Goal: Information Seeking & Learning: Check status

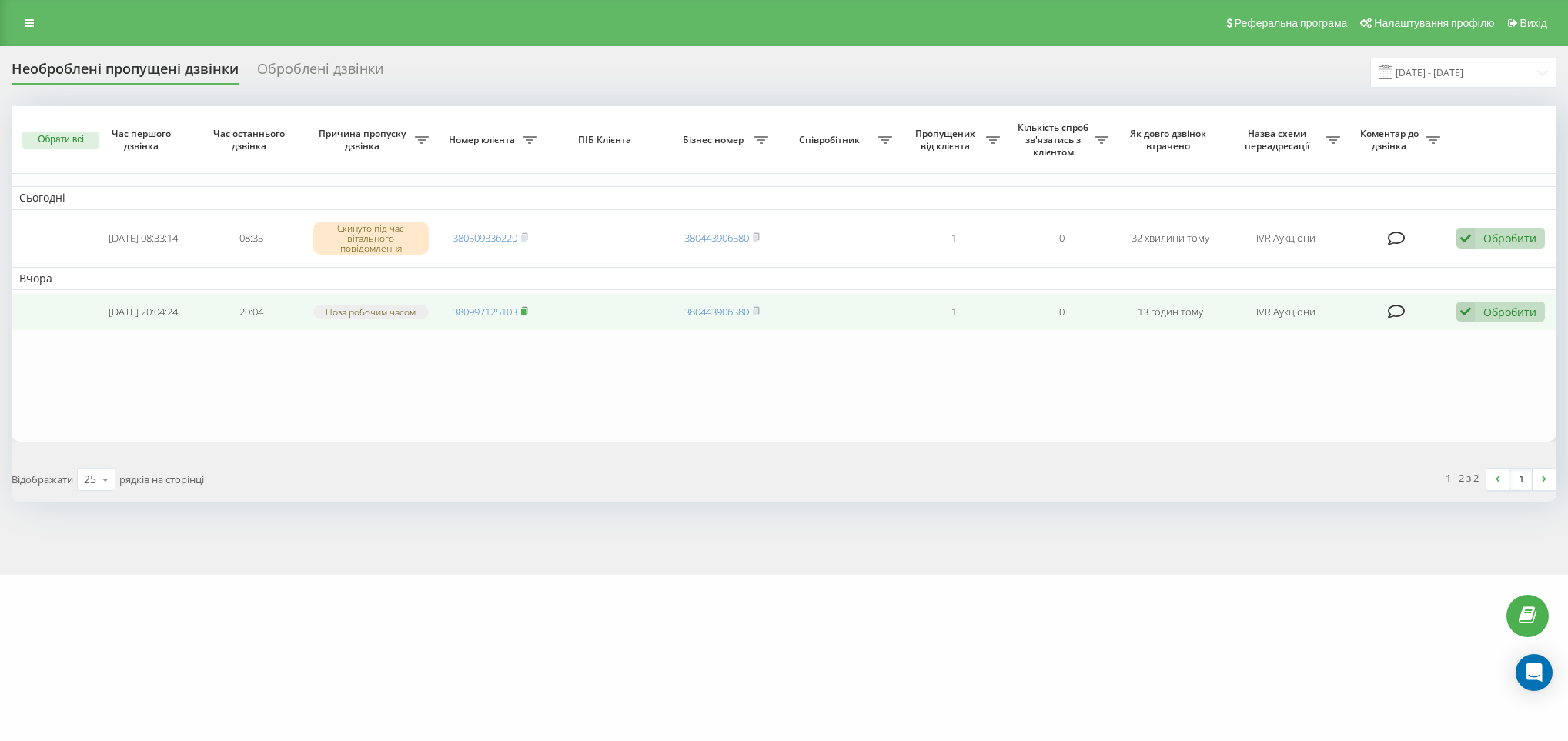
click at [524, 315] on rect at bounding box center [524, 312] width 5 height 7
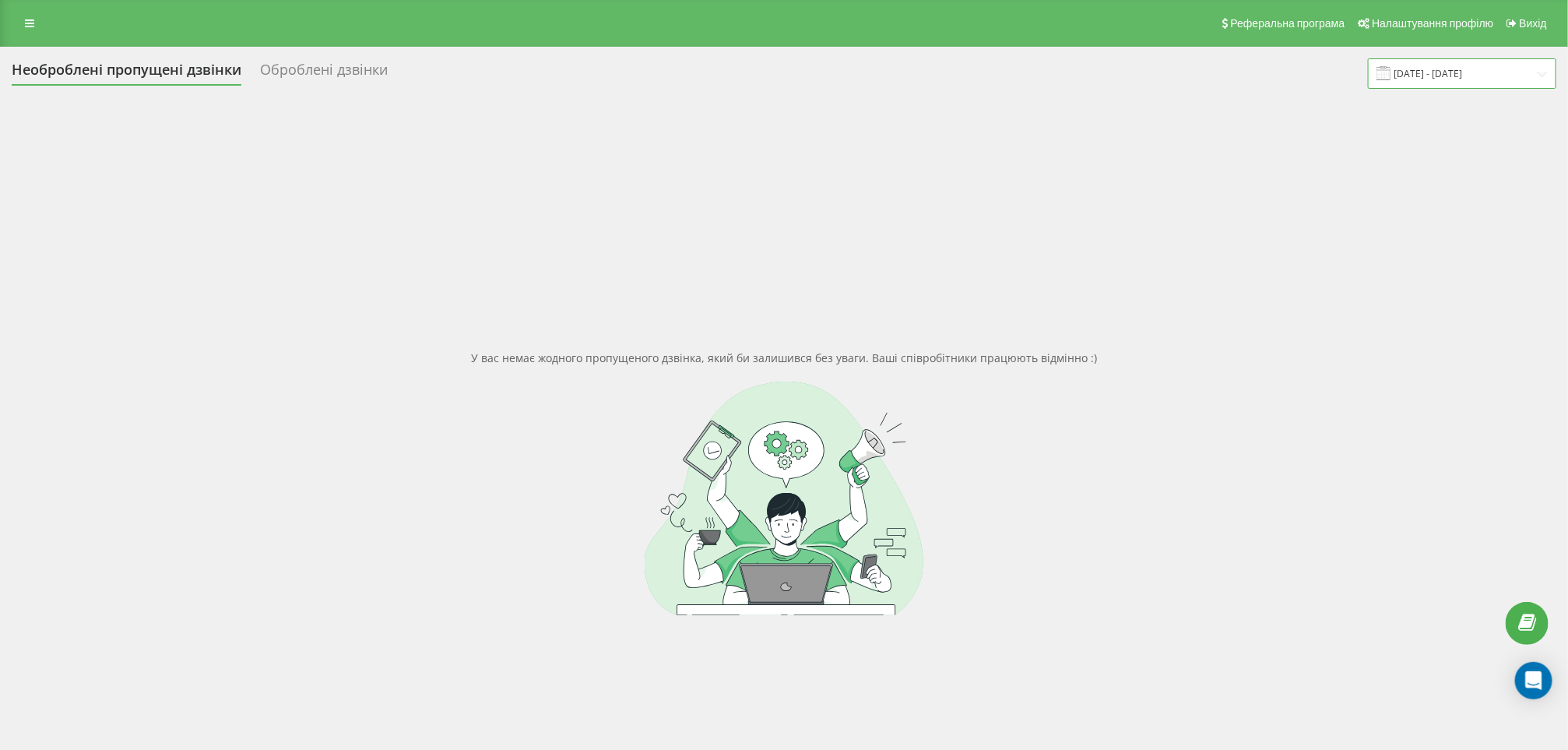
click at [1448, 66] on input "13.09.2025 - 19.09.2025" at bounding box center [1462, 73] width 188 height 30
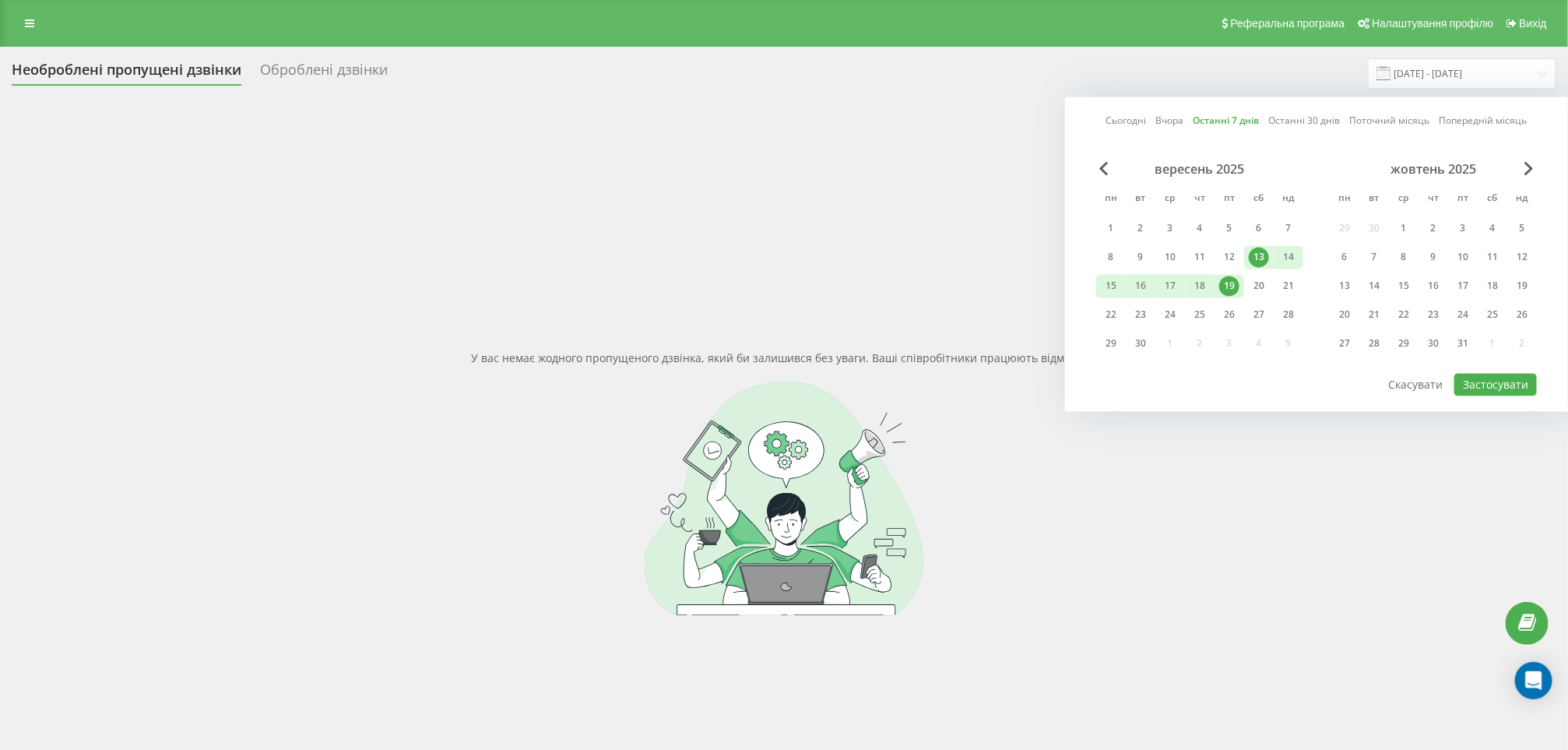
click at [1229, 120] on link "Останні 7 днів" at bounding box center [1226, 121] width 66 height 15
click at [1514, 375] on button "Застосувати" at bounding box center [1495, 385] width 83 height 22
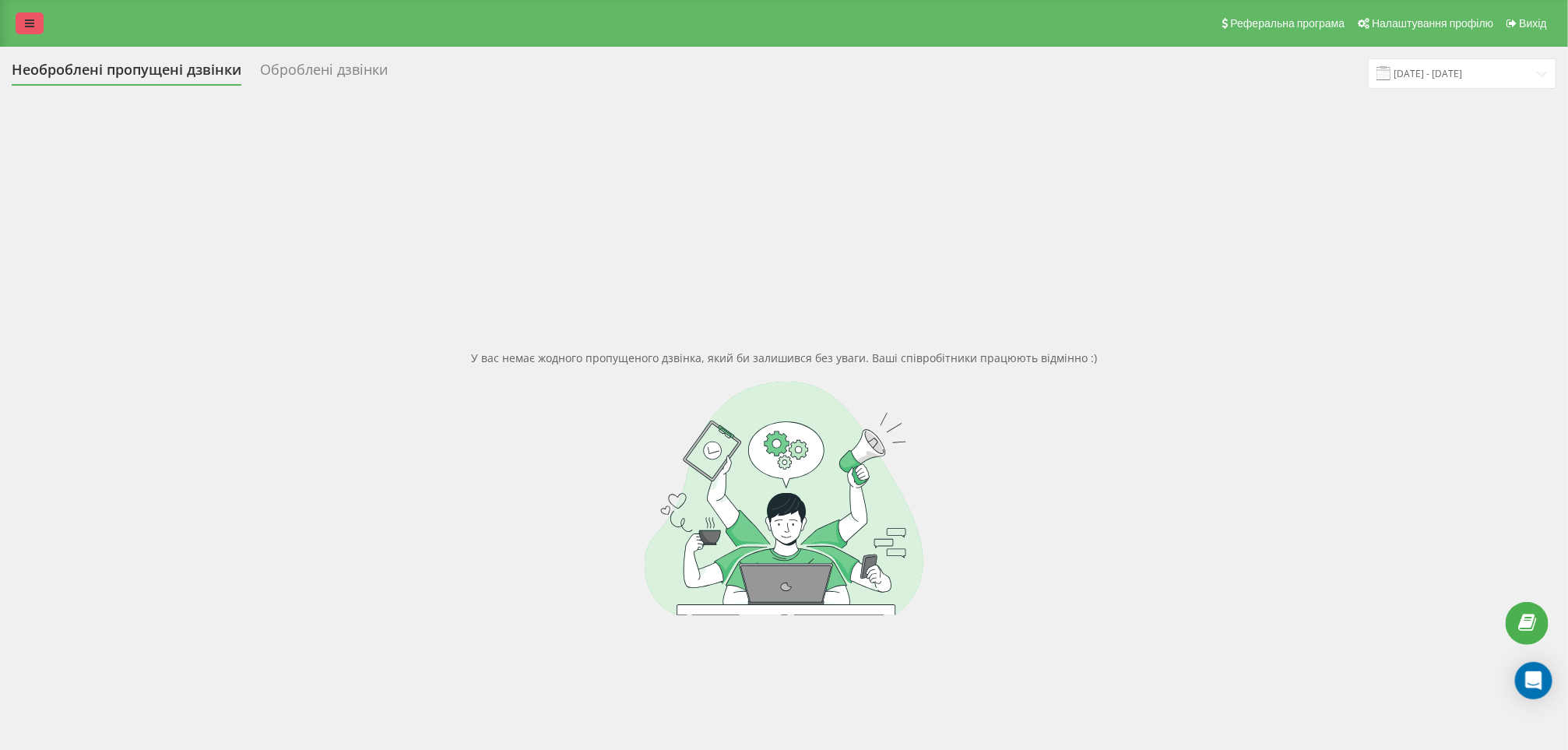
click at [24, 15] on link at bounding box center [29, 23] width 28 height 22
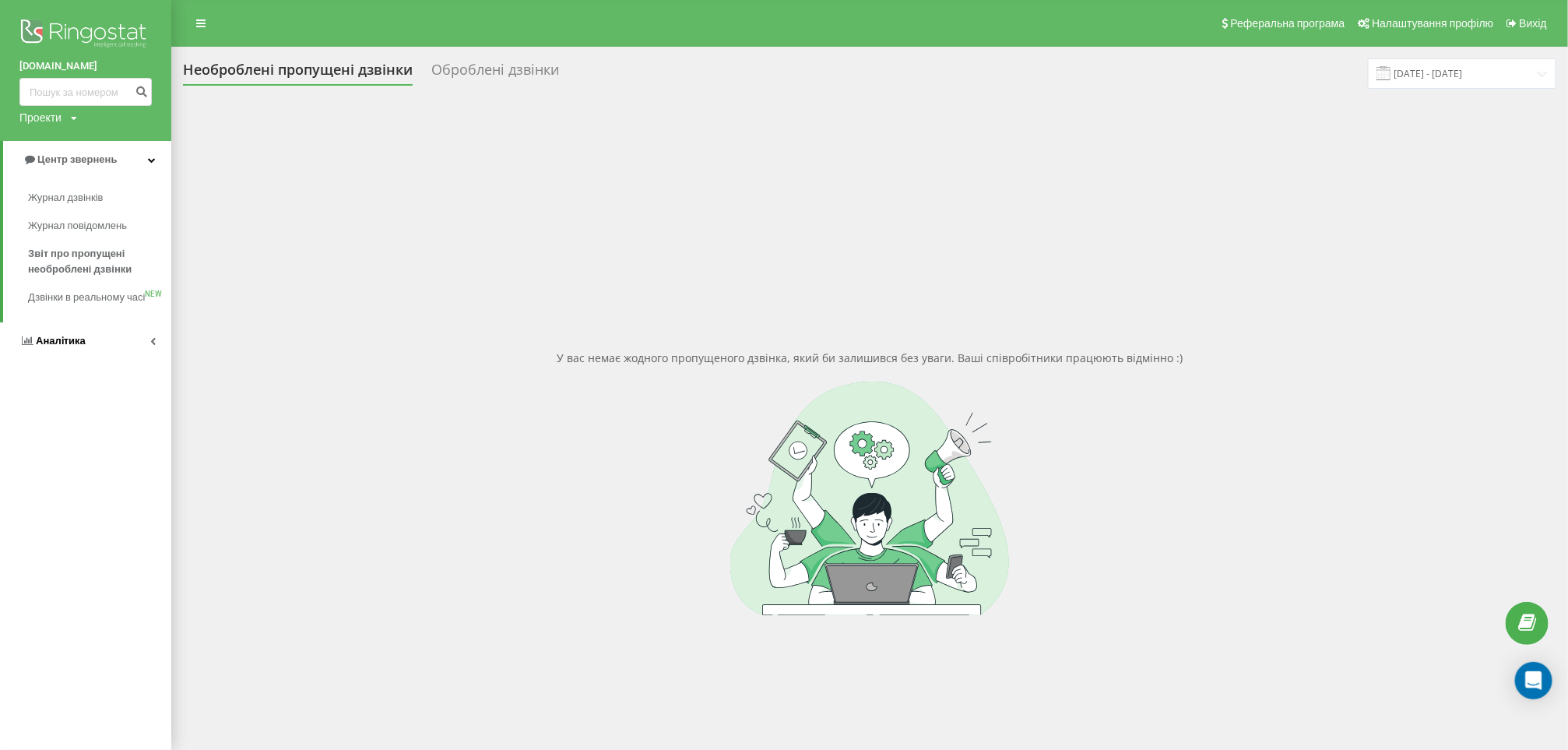
click at [73, 349] on span "Аналiтика" at bounding box center [52, 341] width 66 height 16
click at [78, 234] on span "Співробітники у реальному часі" at bounding box center [87, 242] width 119 height 31
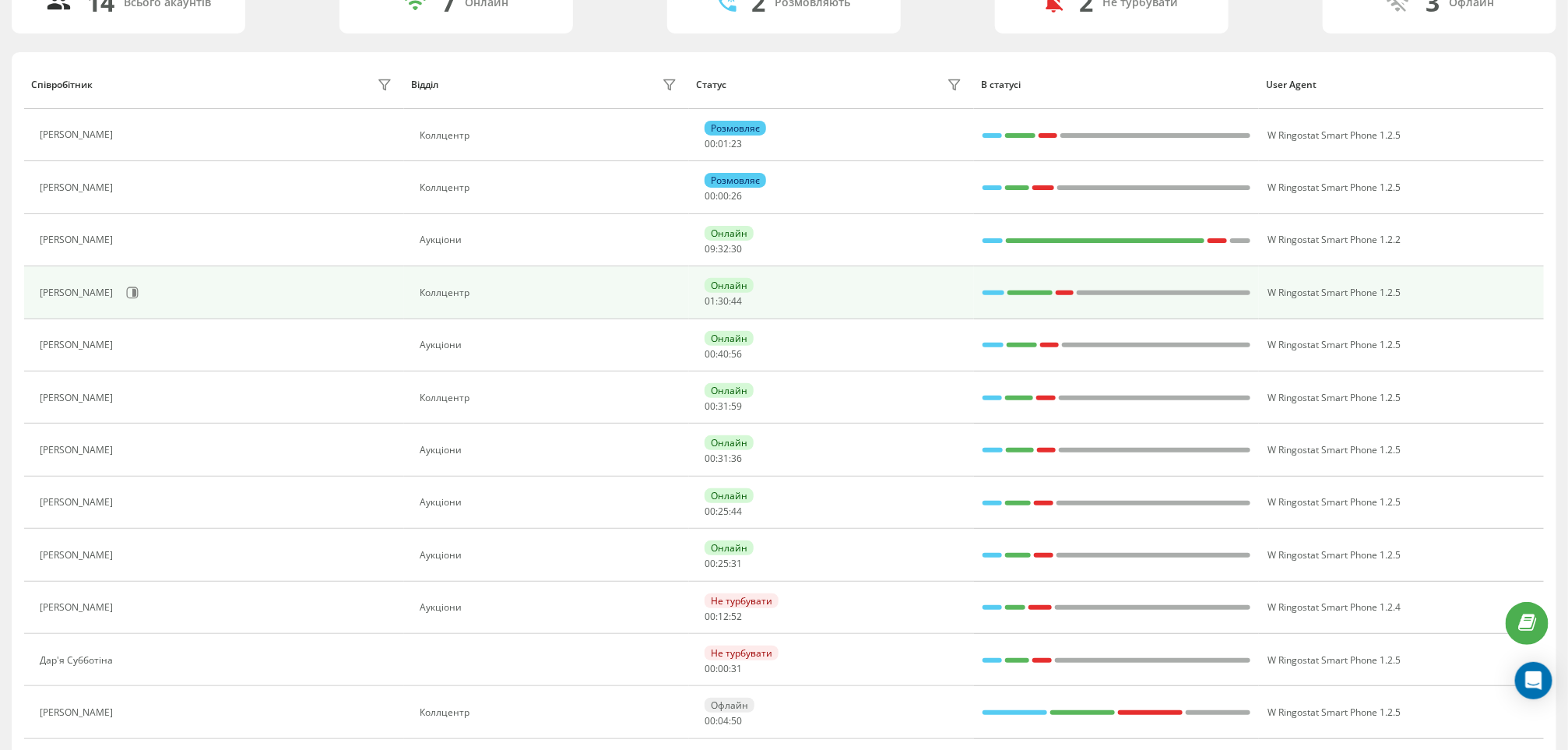
scroll to position [22, 0]
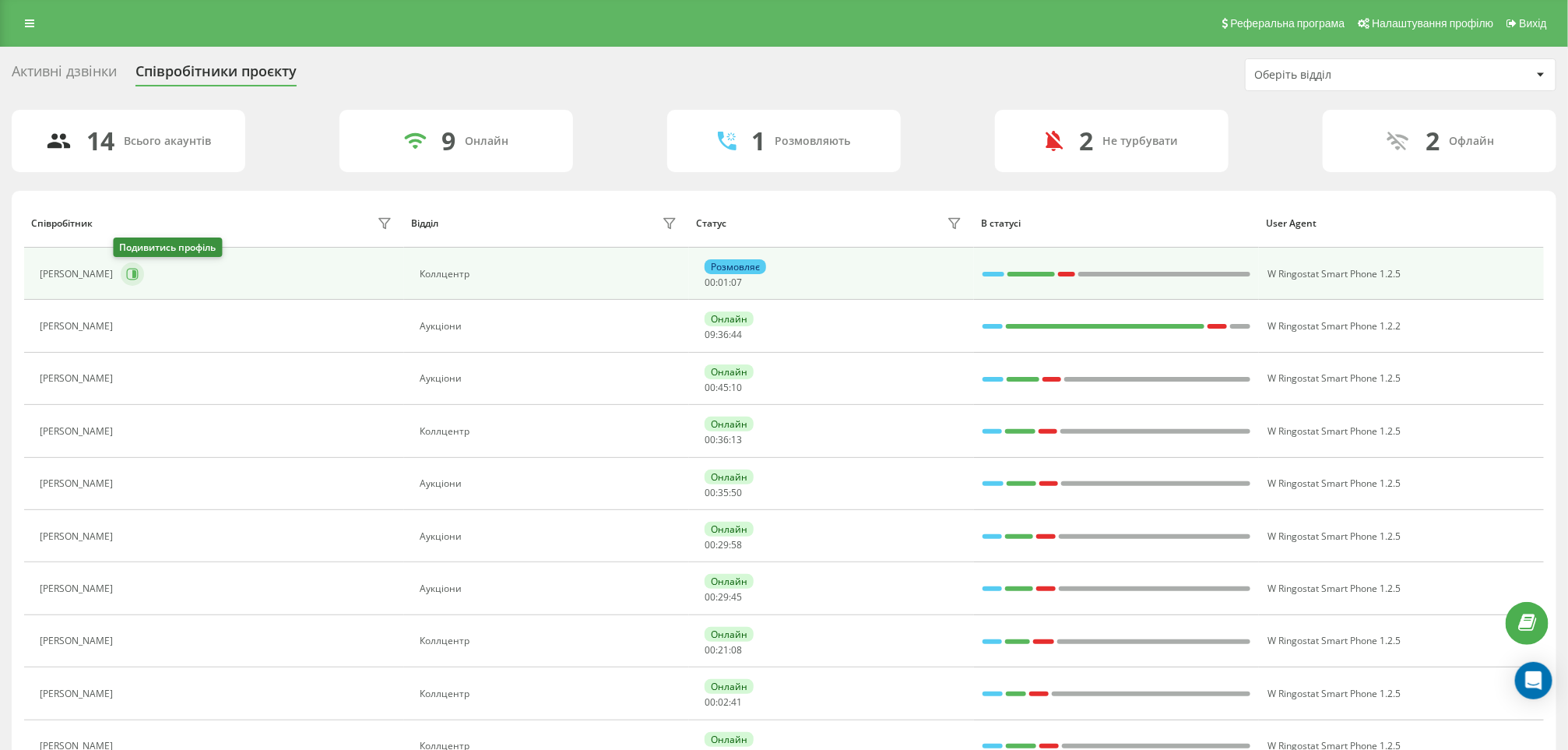
click at [132, 274] on icon at bounding box center [134, 274] width 4 height 8
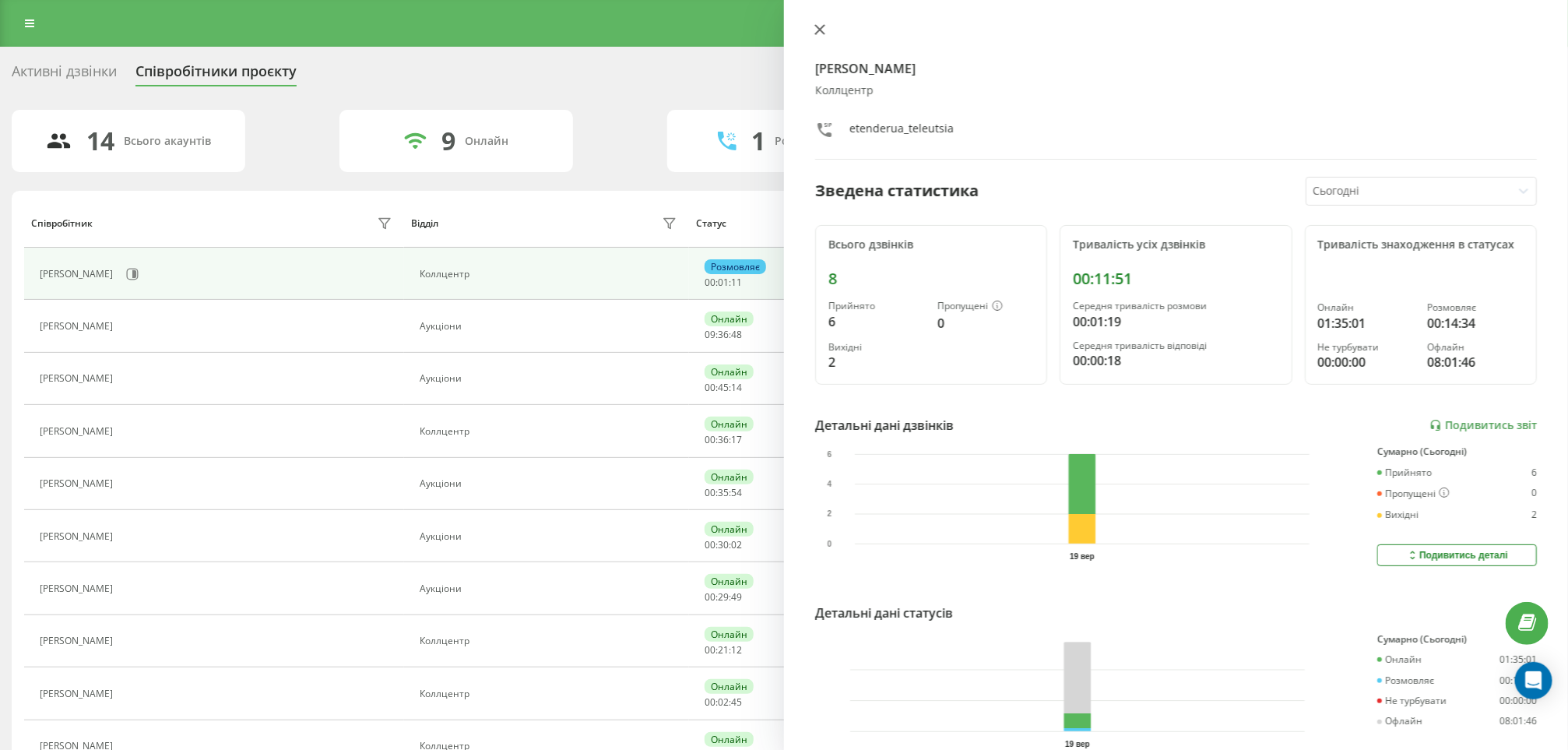
click at [821, 24] on icon at bounding box center [820, 29] width 11 height 11
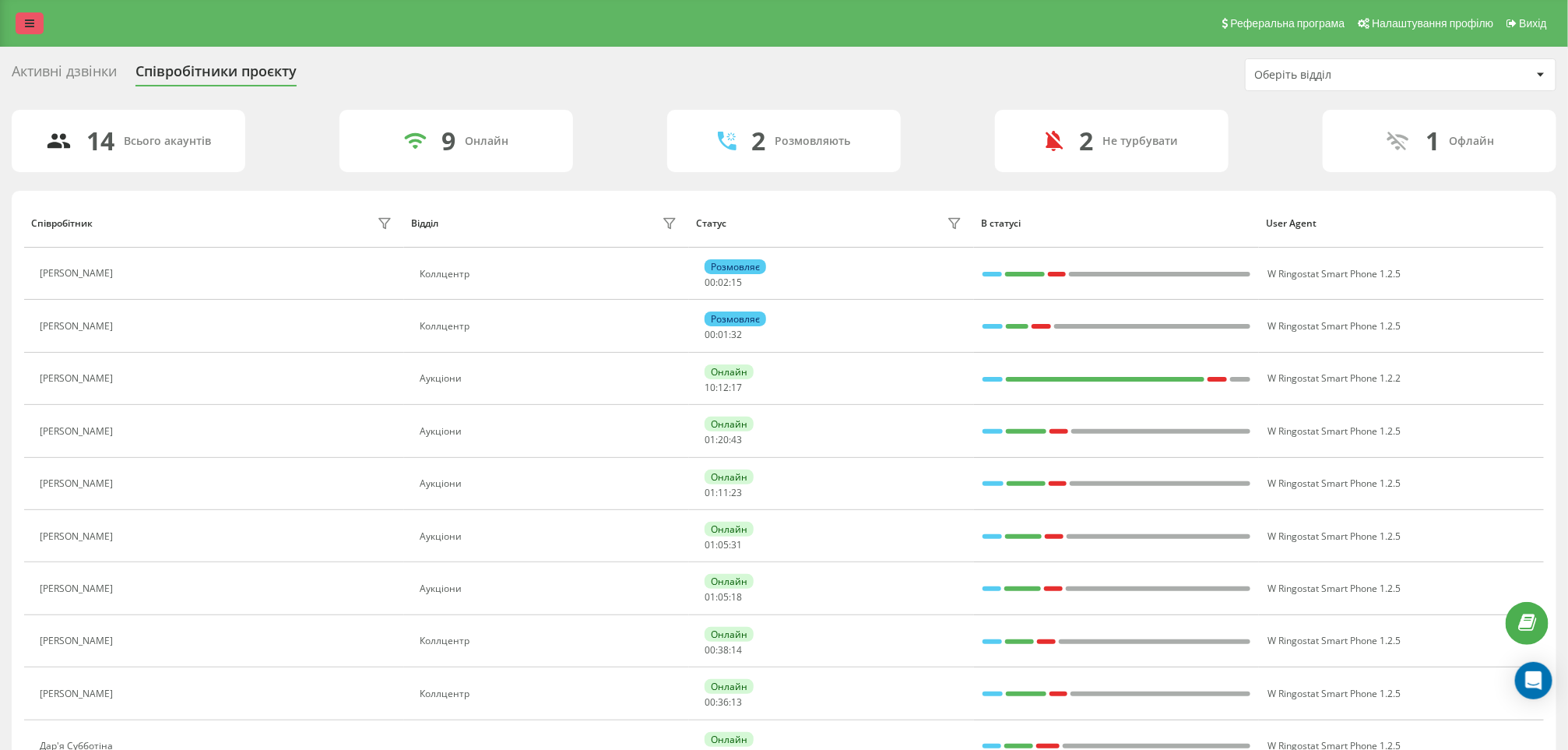
click at [24, 15] on link at bounding box center [29, 23] width 28 height 22
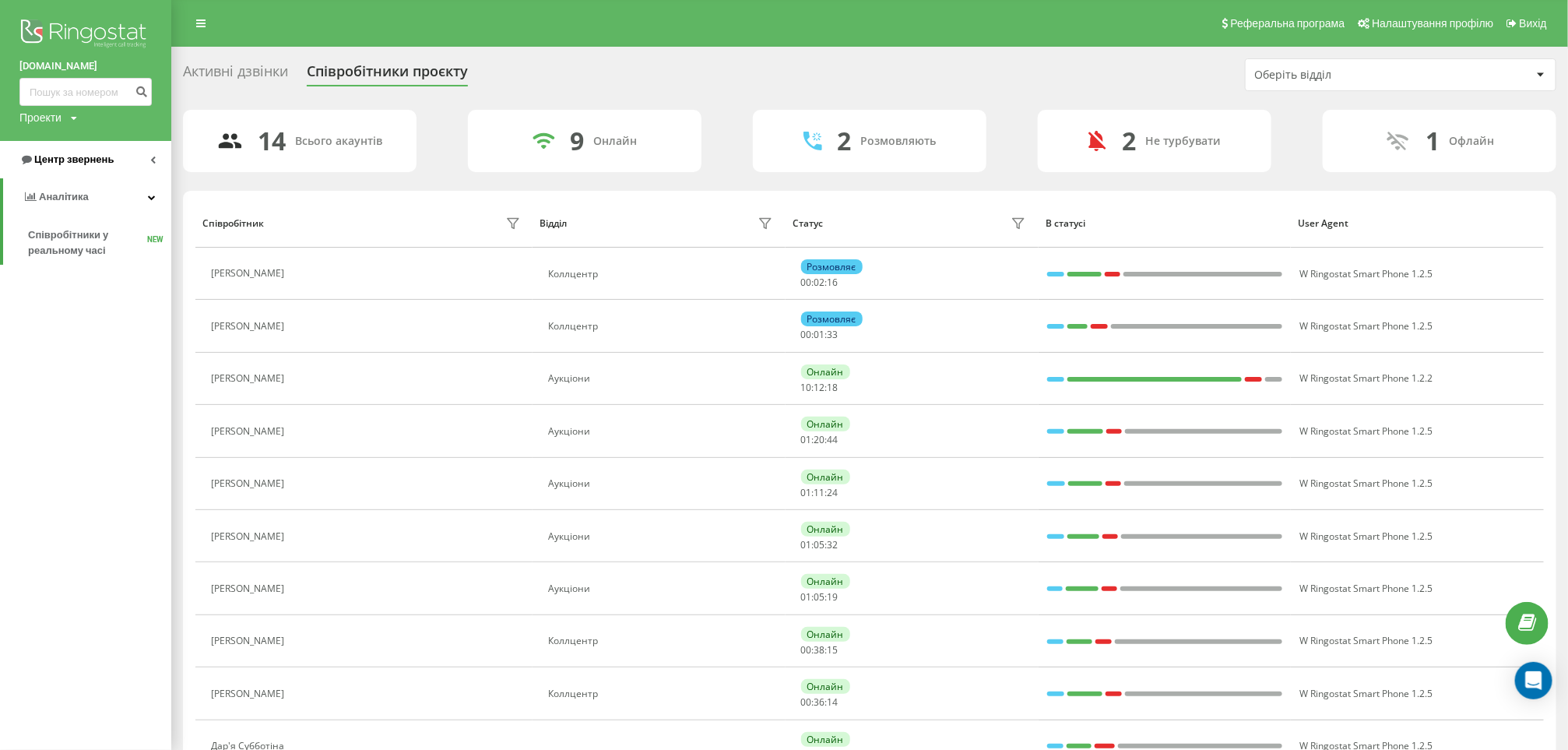
click at [71, 150] on link "Центр звернень" at bounding box center [85, 159] width 171 height 37
click at [65, 253] on span "Звіт про пропущені необроблені дзвінки" at bounding box center [96, 261] width 135 height 31
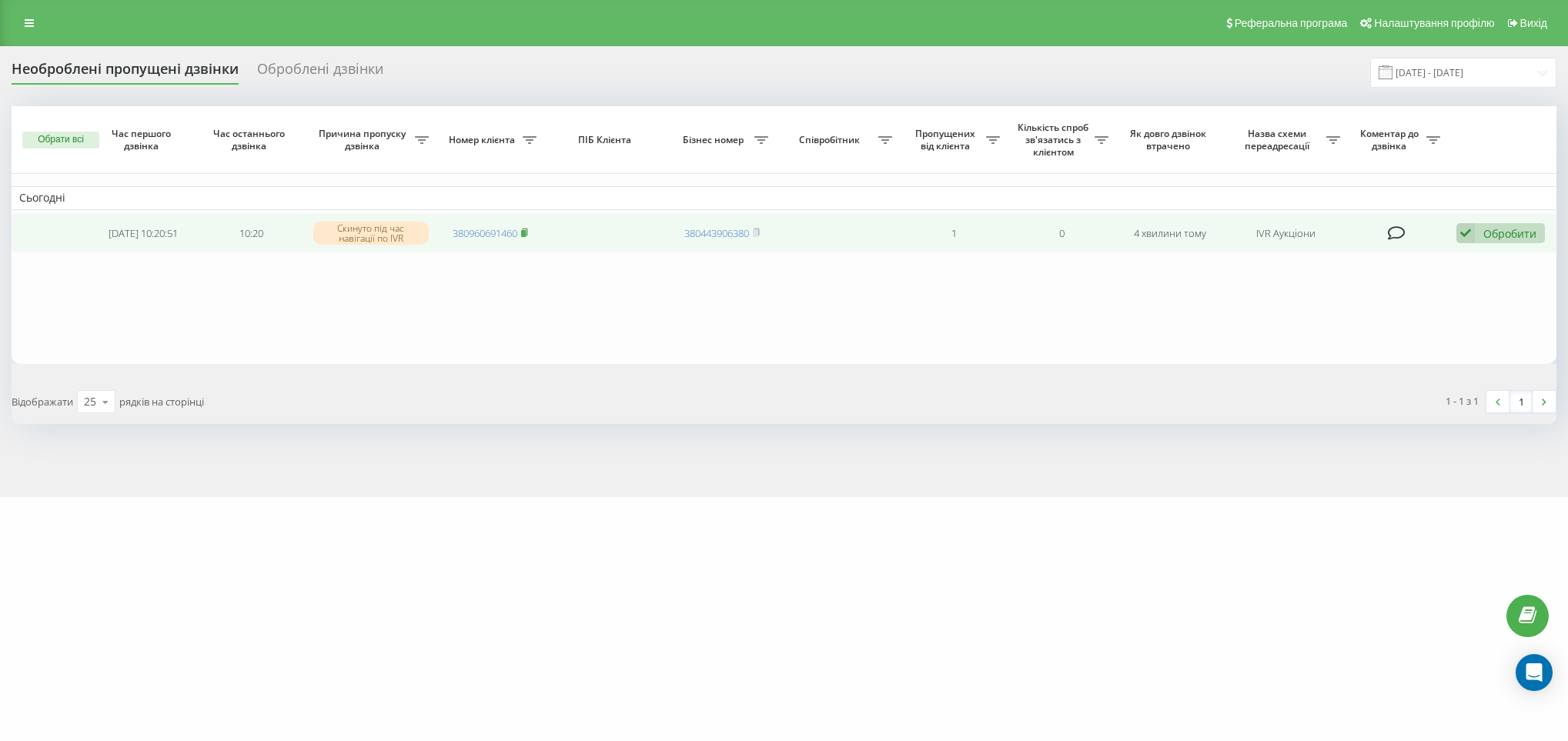
click at [525, 226] on span at bounding box center [525, 233] width 7 height 14
